Goal: Use online tool/utility: Use online tool/utility

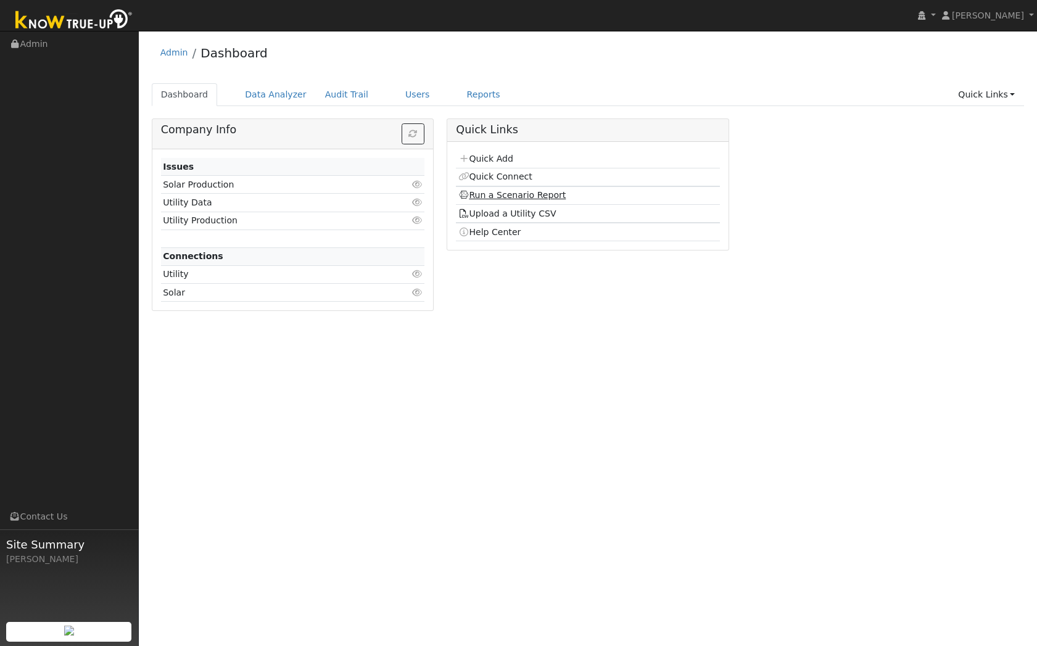
click at [508, 196] on link "Run a Scenario Report" at bounding box center [513, 195] width 108 height 10
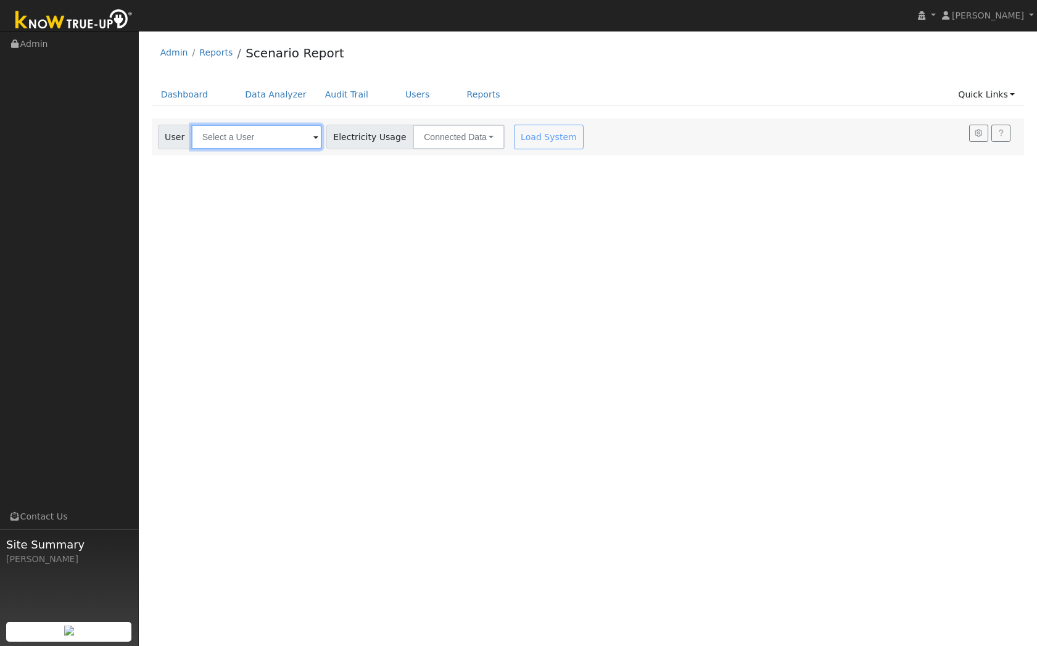
click at [273, 133] on input "text" at bounding box center [256, 137] width 131 height 25
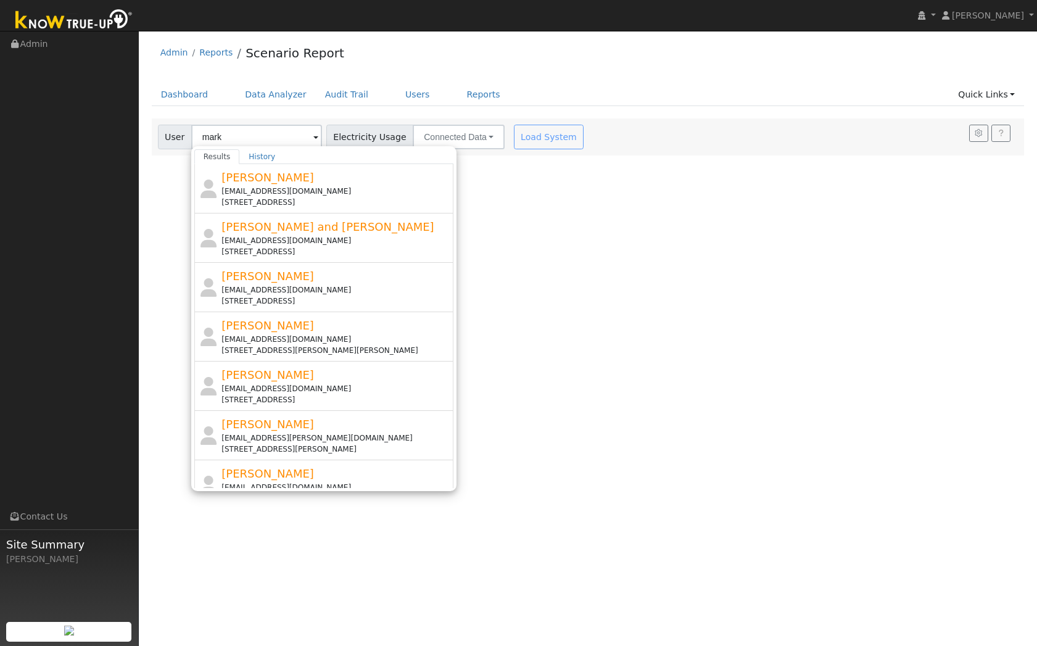
click at [298, 293] on div "[EMAIL_ADDRESS][DOMAIN_NAME]" at bounding box center [336, 290] width 229 height 11
type input "[PERSON_NAME]"
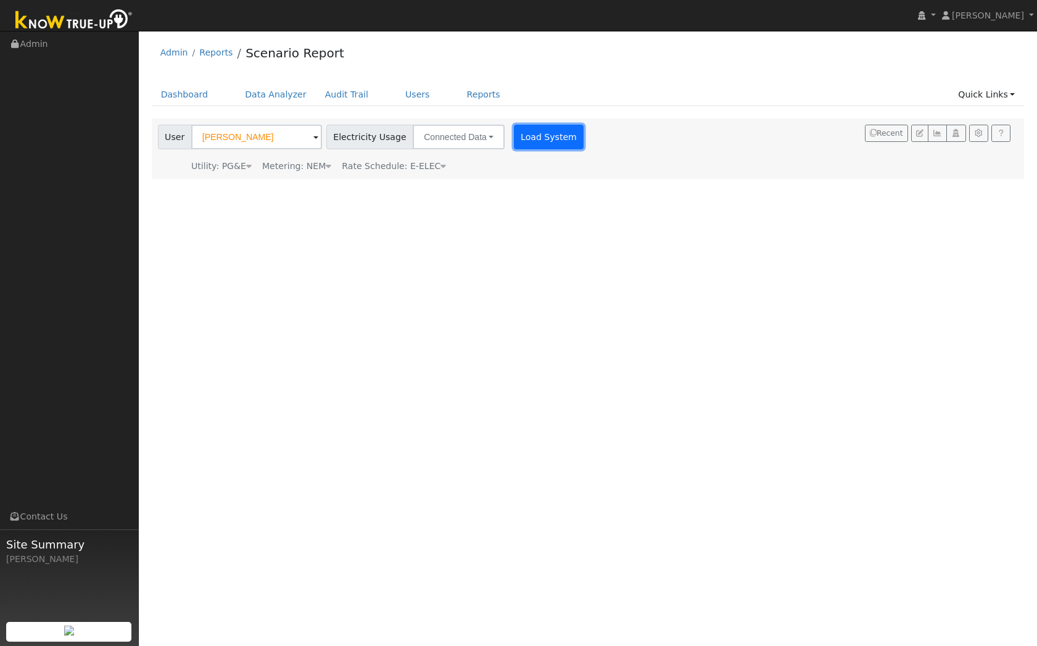
click at [528, 135] on button "Load System" at bounding box center [549, 137] width 70 height 25
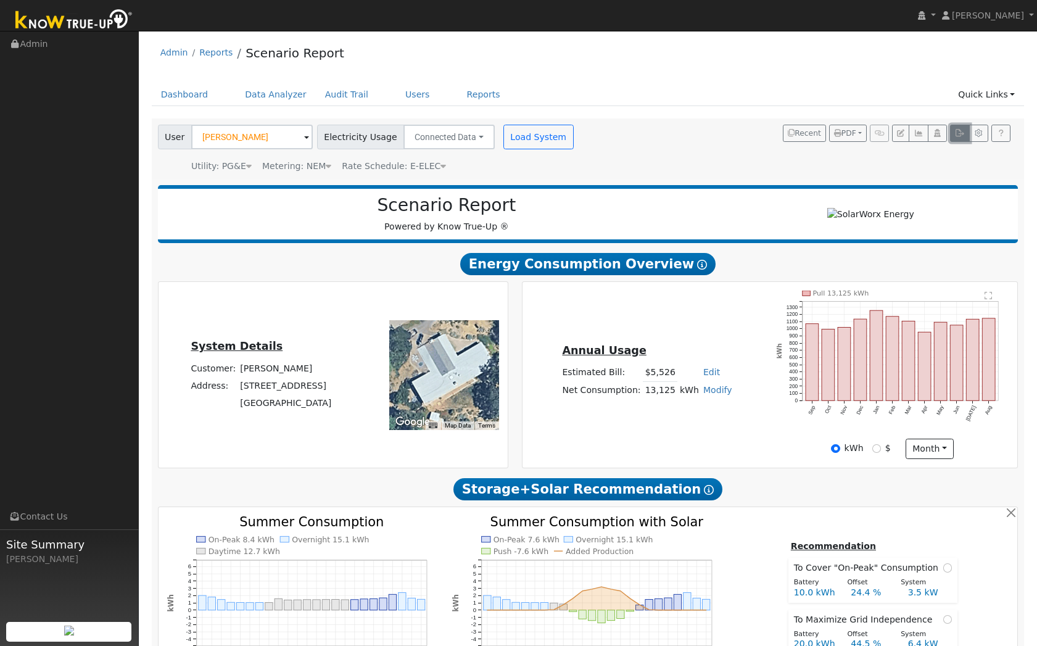
click at [960, 136] on icon "button" at bounding box center [959, 133] width 9 height 7
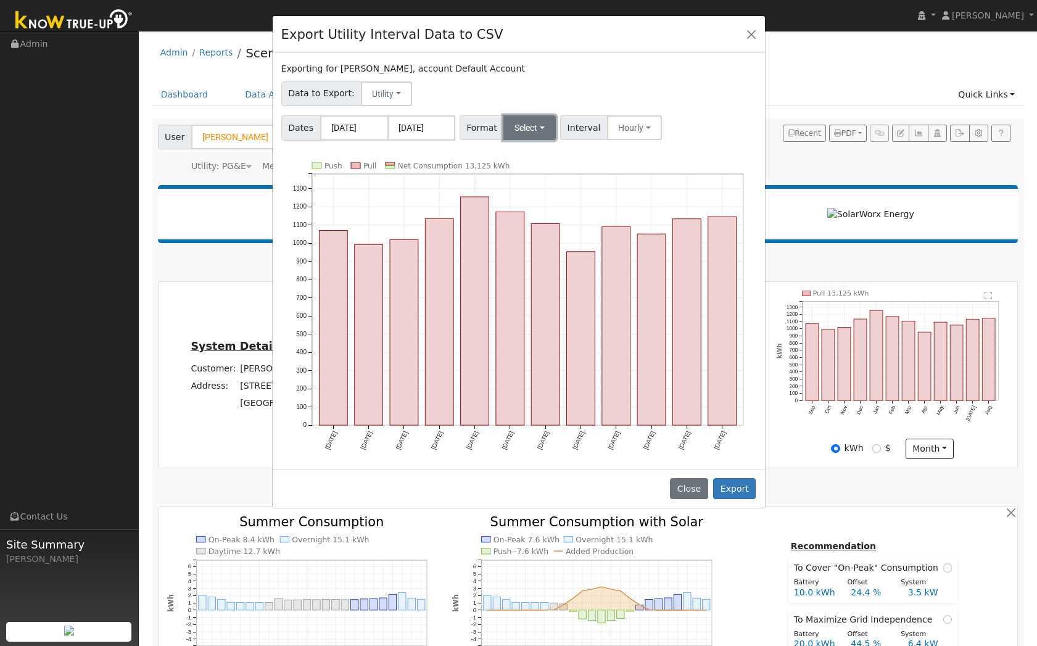
click at [539, 130] on button "Select" at bounding box center [530, 127] width 52 height 25
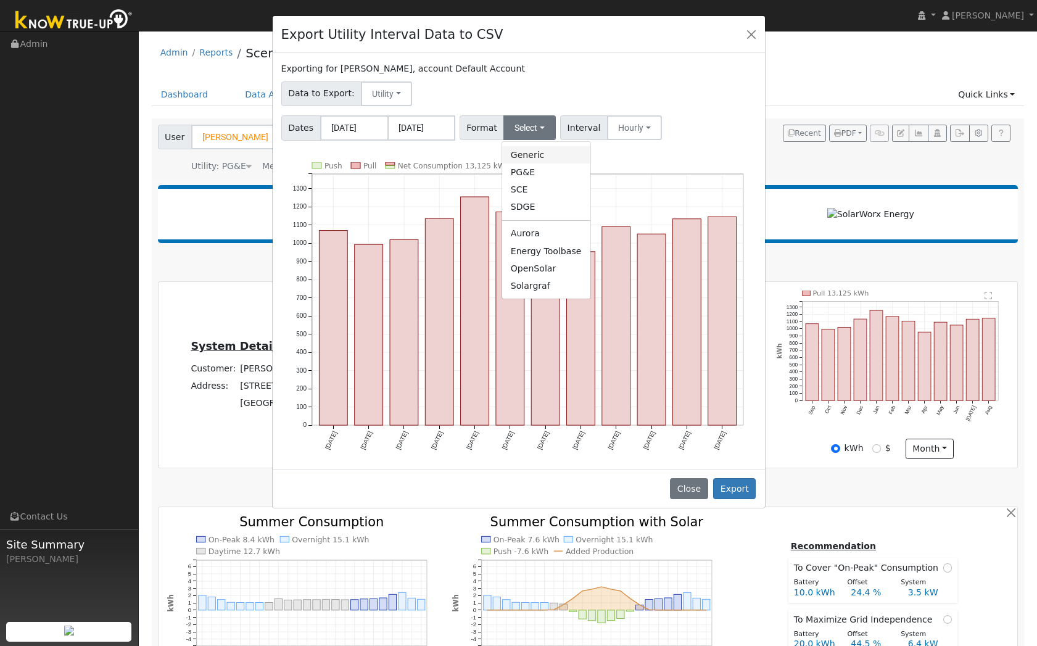
click at [538, 152] on link "Generic" at bounding box center [546, 154] width 88 height 17
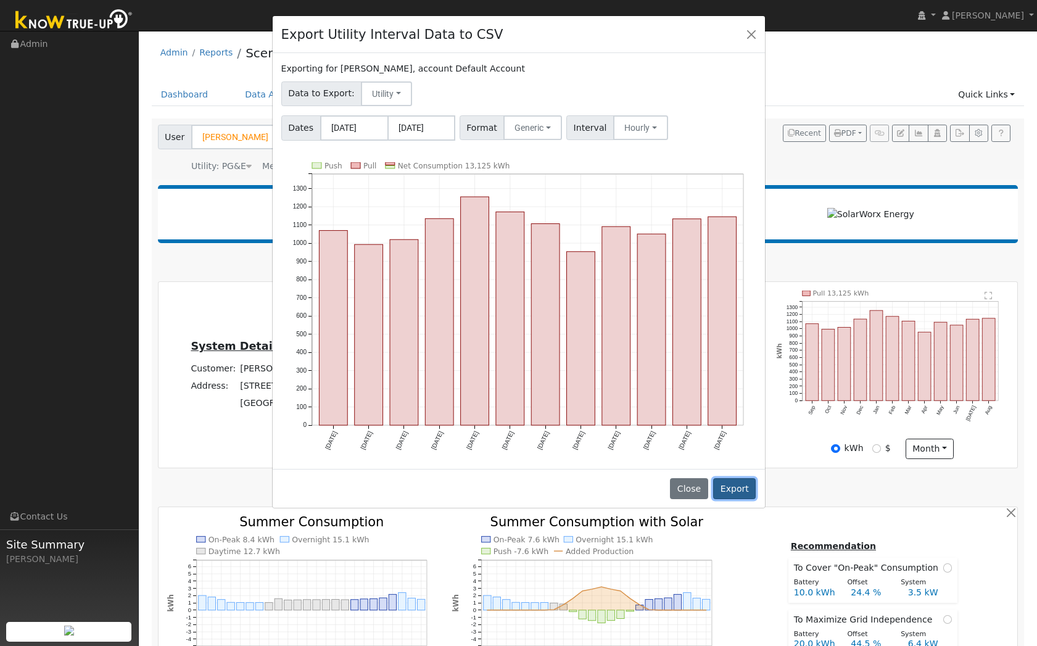
click at [745, 492] on button "Export" at bounding box center [734, 488] width 43 height 21
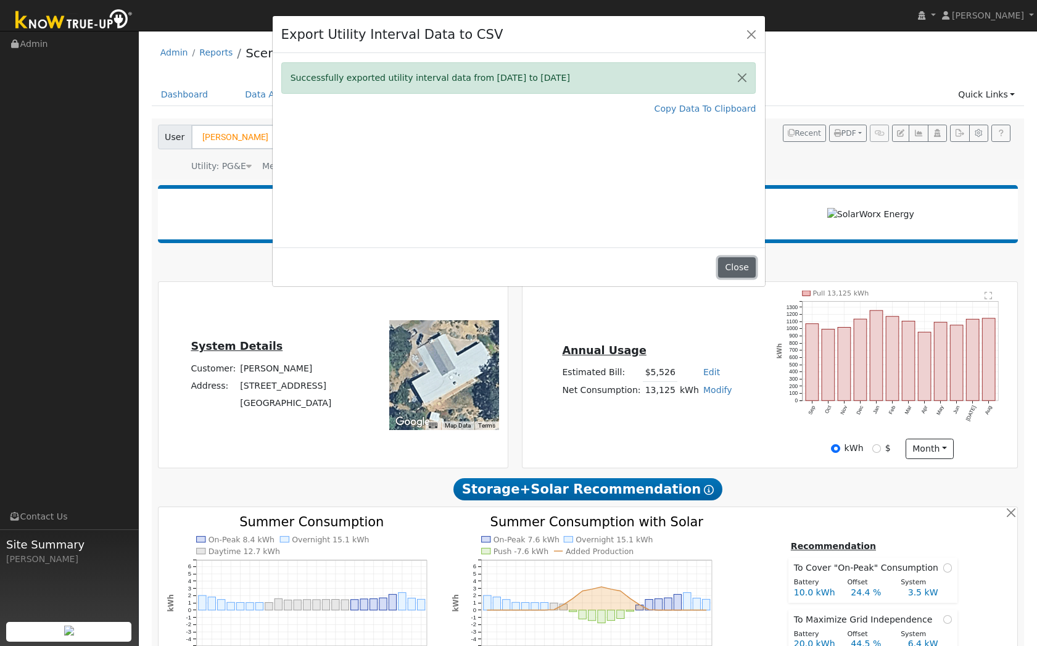
click at [741, 274] on button "Close" at bounding box center [737, 267] width 38 height 21
